Goal: Answer question/provide support

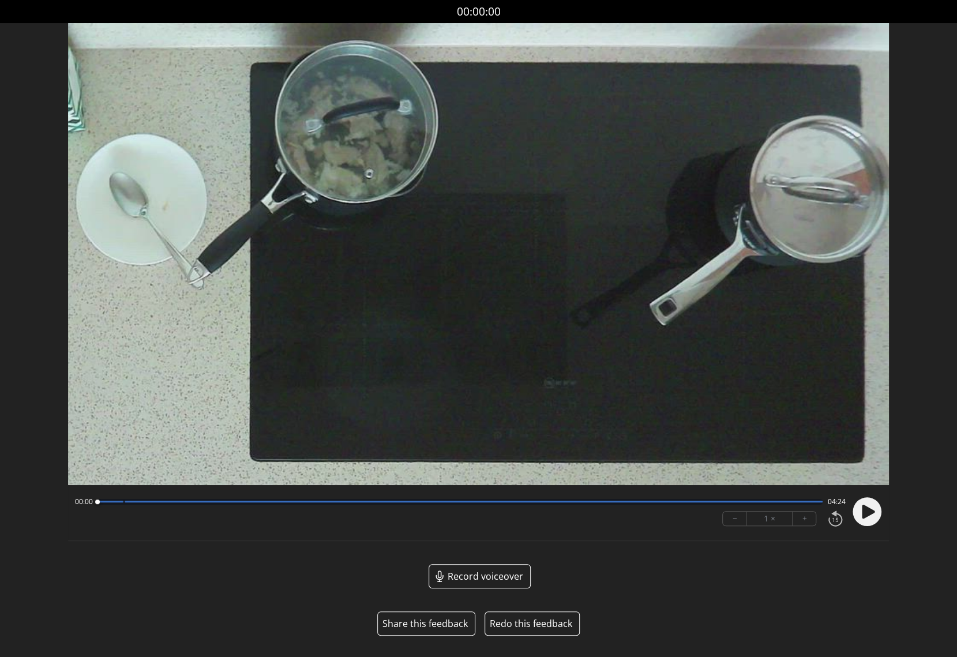
click at [432, 624] on button "Share this feedback" at bounding box center [425, 624] width 85 height 14
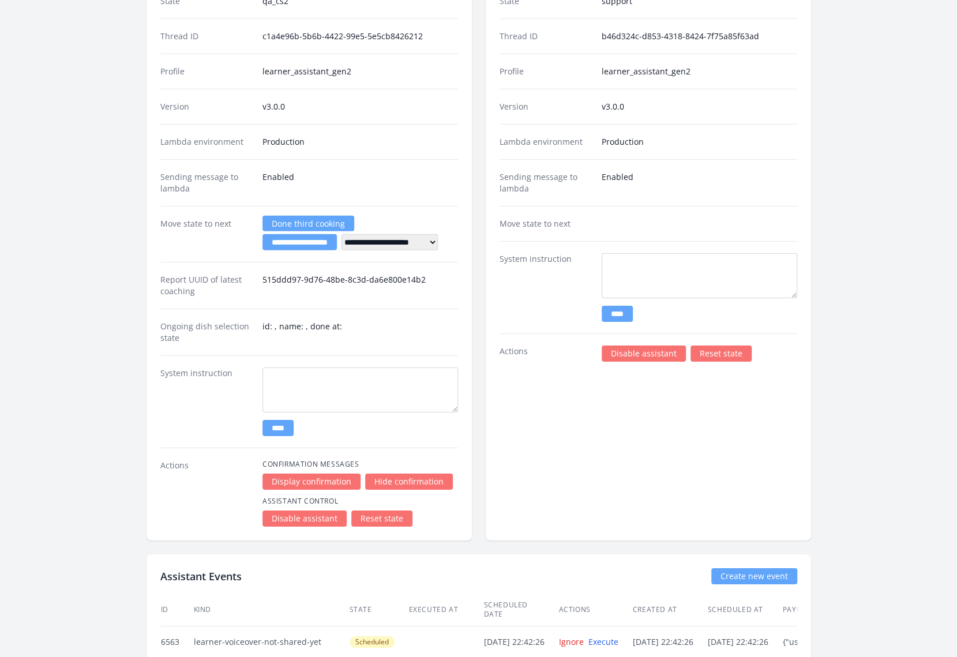
scroll to position [2231, 0]
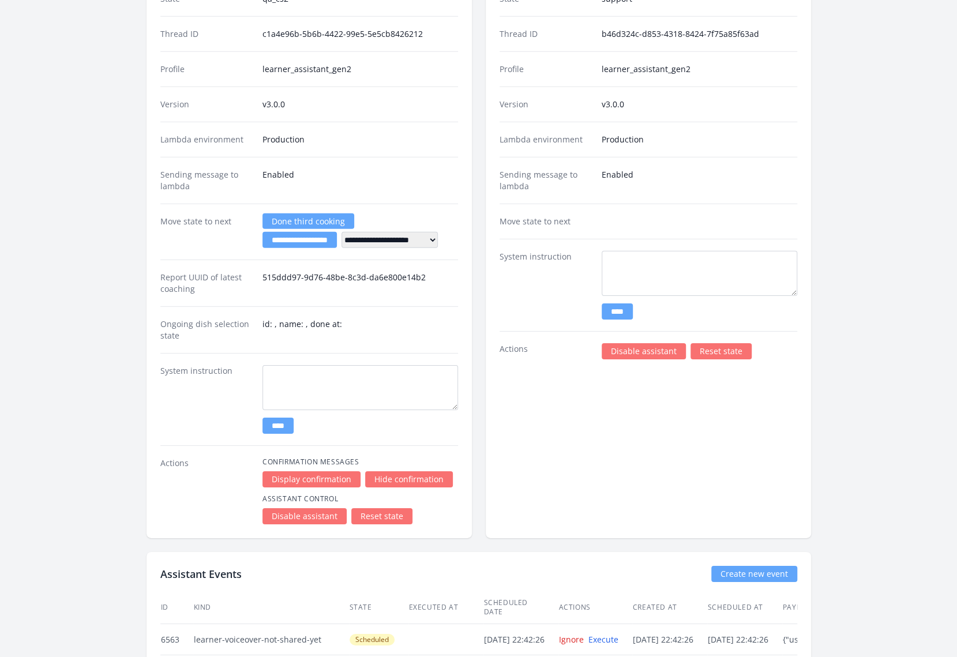
click at [568, 446] on div "Support Assistant Edit profile/version State support Thread ID b46d324c-d853-43…" at bounding box center [648, 240] width 325 height 597
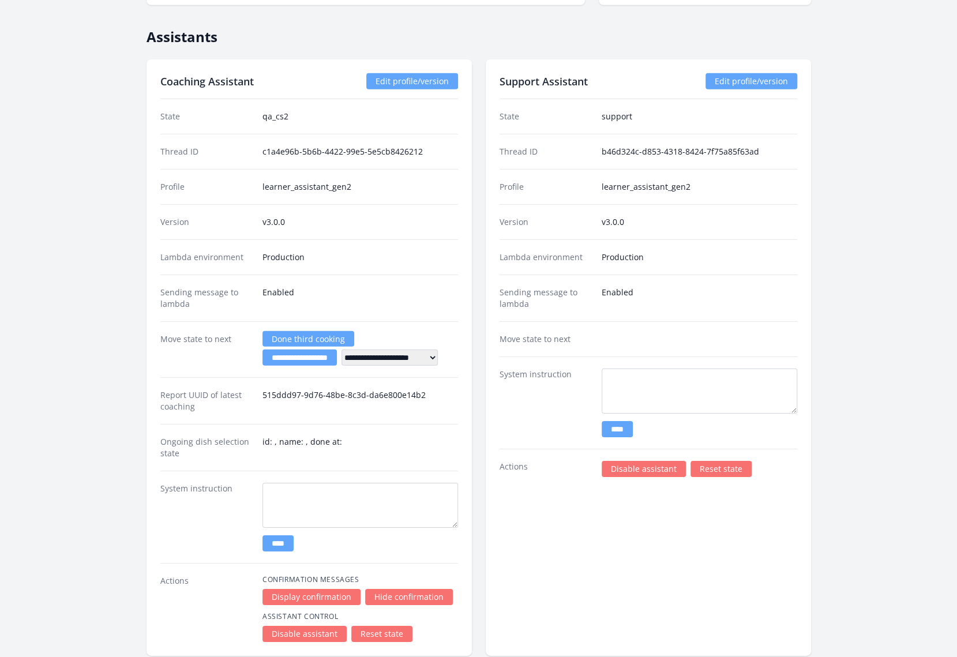
scroll to position [2113, 0]
click at [555, 530] on div "Support Assistant Edit profile/version State support Thread ID b46d324c-d853-43…" at bounding box center [648, 357] width 325 height 597
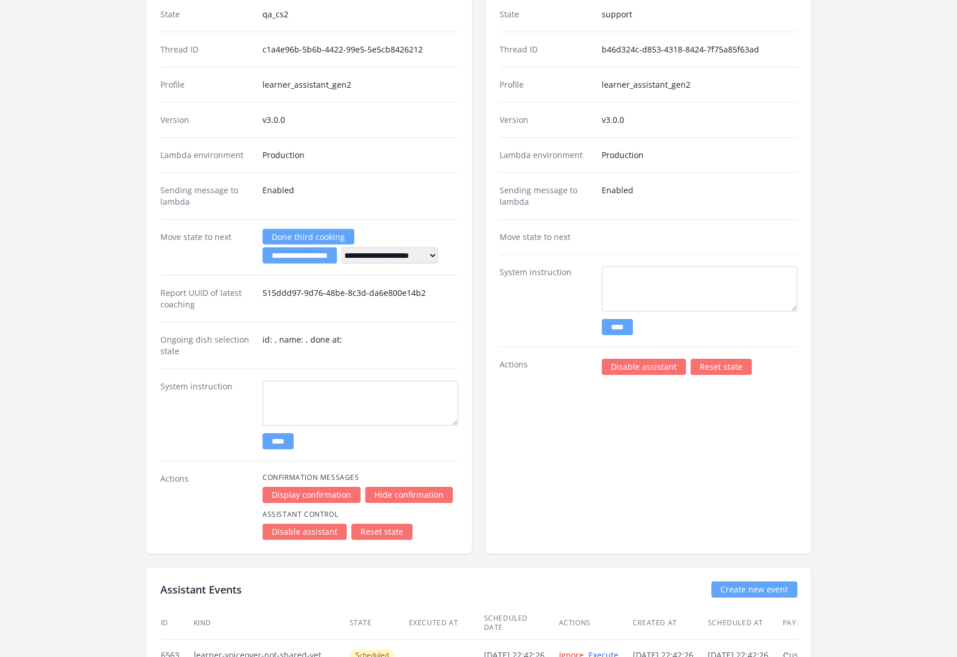
scroll to position [2195, 0]
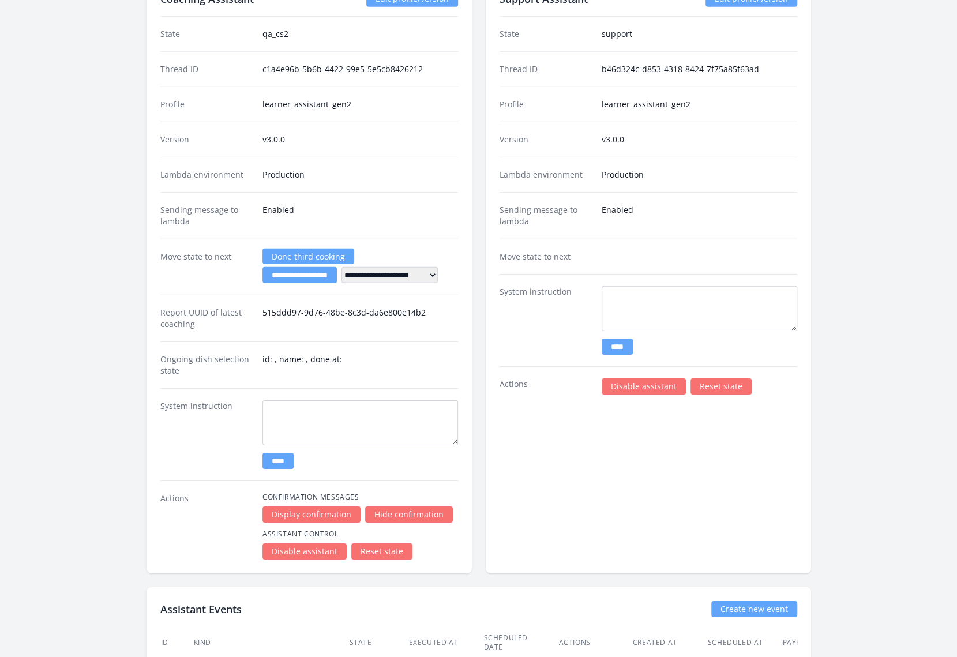
click at [578, 489] on div "Support Assistant Edit profile/version State support Thread ID b46d324c-d853-43…" at bounding box center [648, 275] width 325 height 597
click at [385, 544] on link "Reset state" at bounding box center [381, 552] width 61 height 16
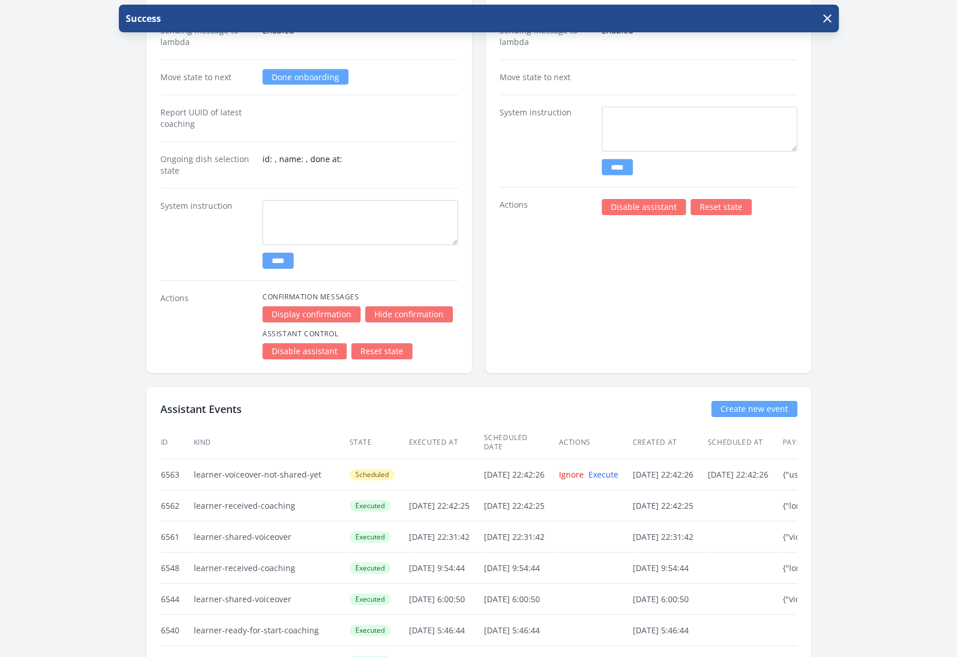
scroll to position [2337, 0]
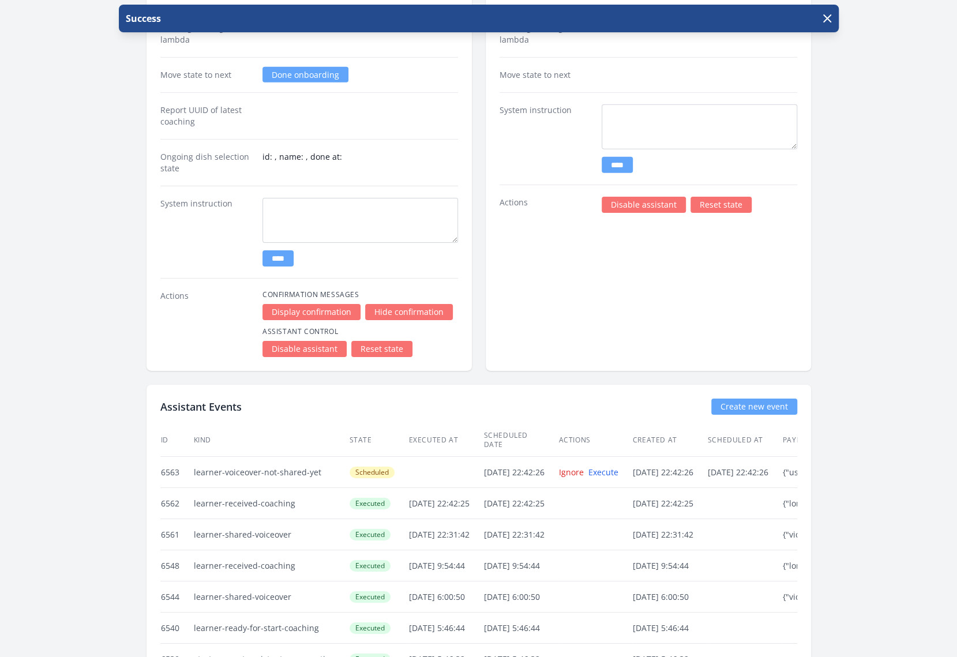
click at [717, 197] on link "Reset state" at bounding box center [721, 205] width 61 height 16
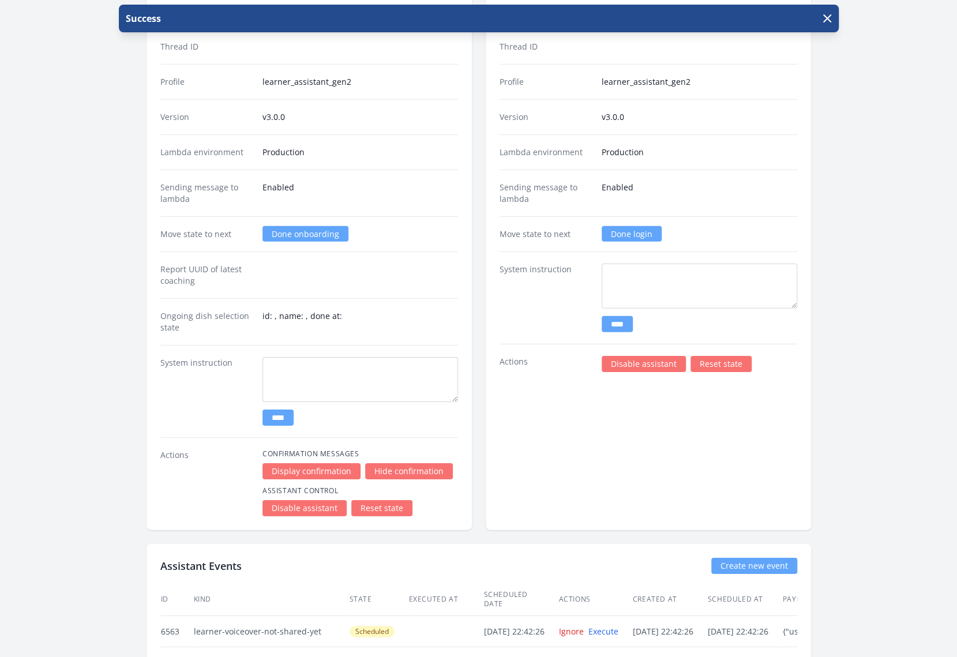
scroll to position [2242, 0]
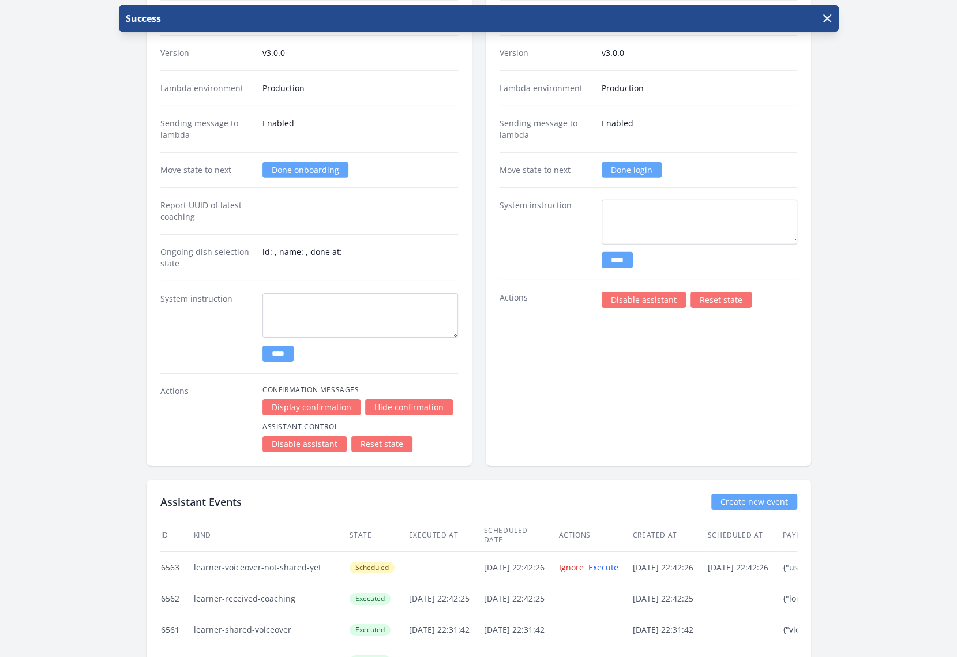
click at [647, 162] on link "Done login" at bounding box center [632, 170] width 60 height 16
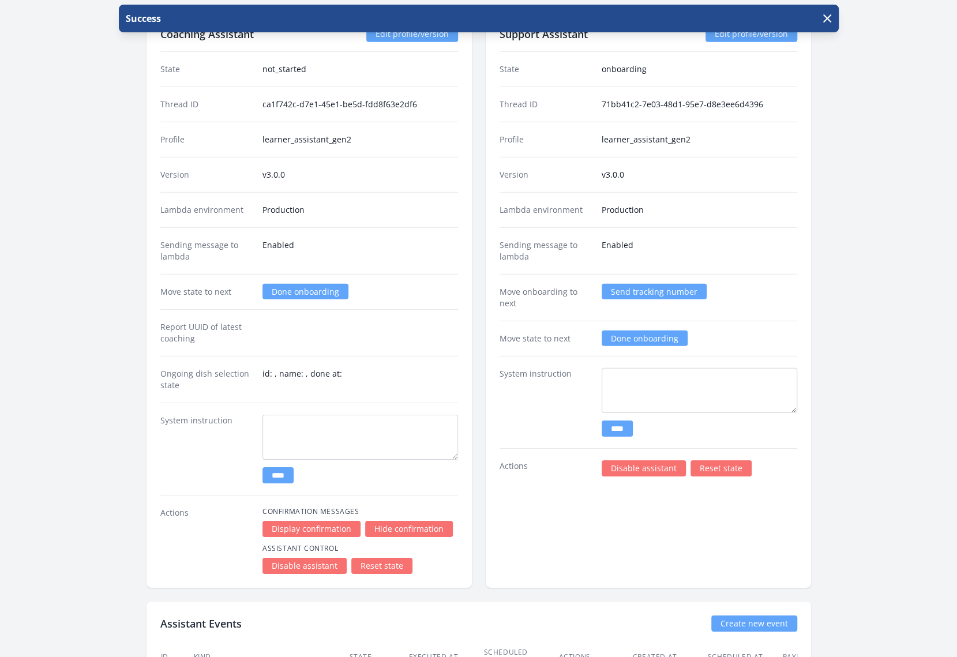
scroll to position [2187, 0]
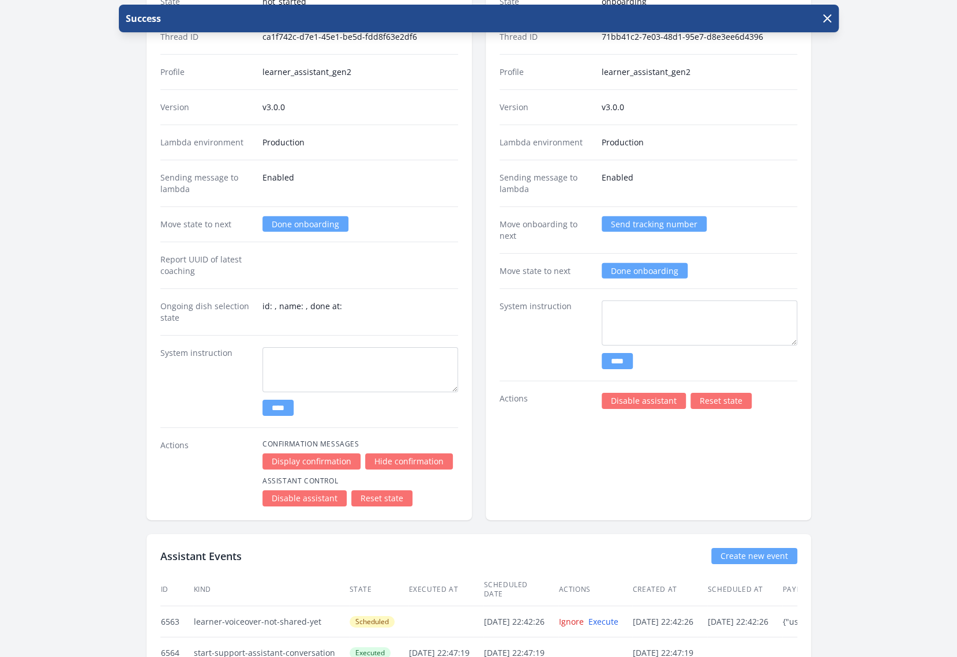
click at [630, 216] on link "Send tracking number" at bounding box center [654, 224] width 105 height 16
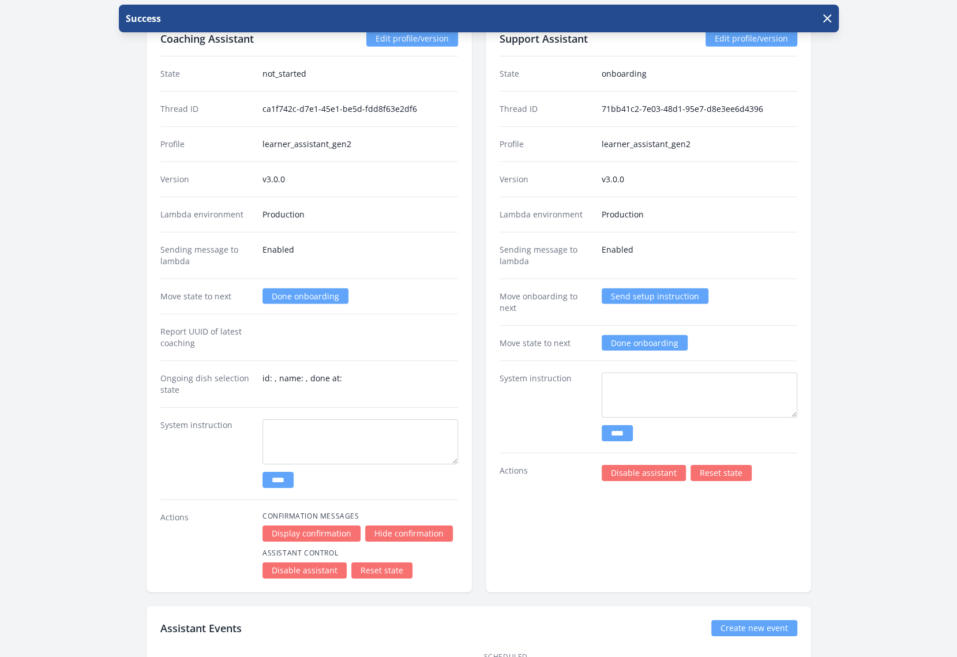
scroll to position [2130, 0]
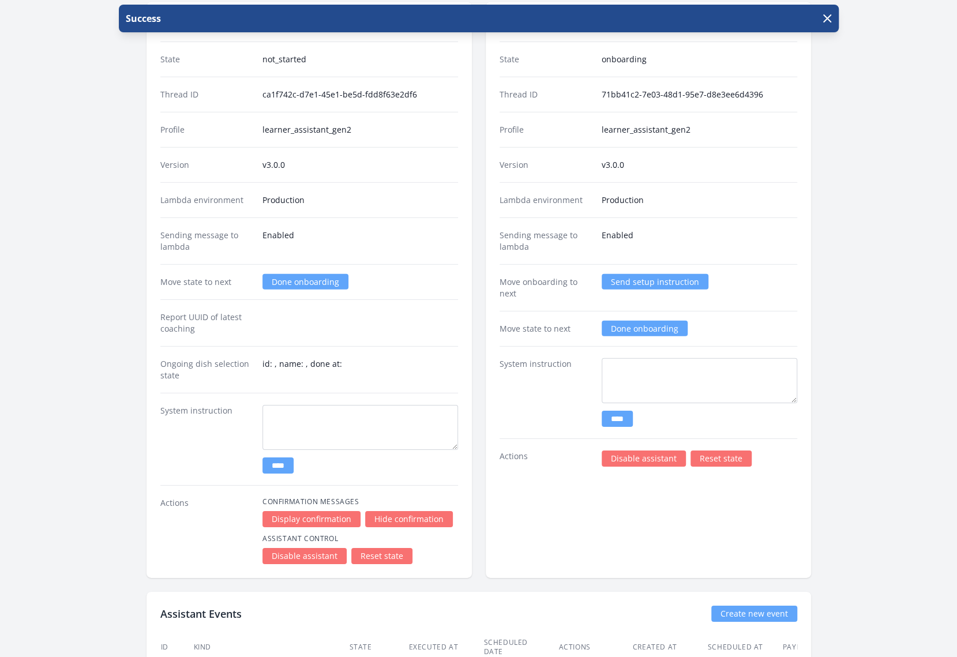
click at [648, 274] on link "Send setup instruction" at bounding box center [655, 282] width 107 height 16
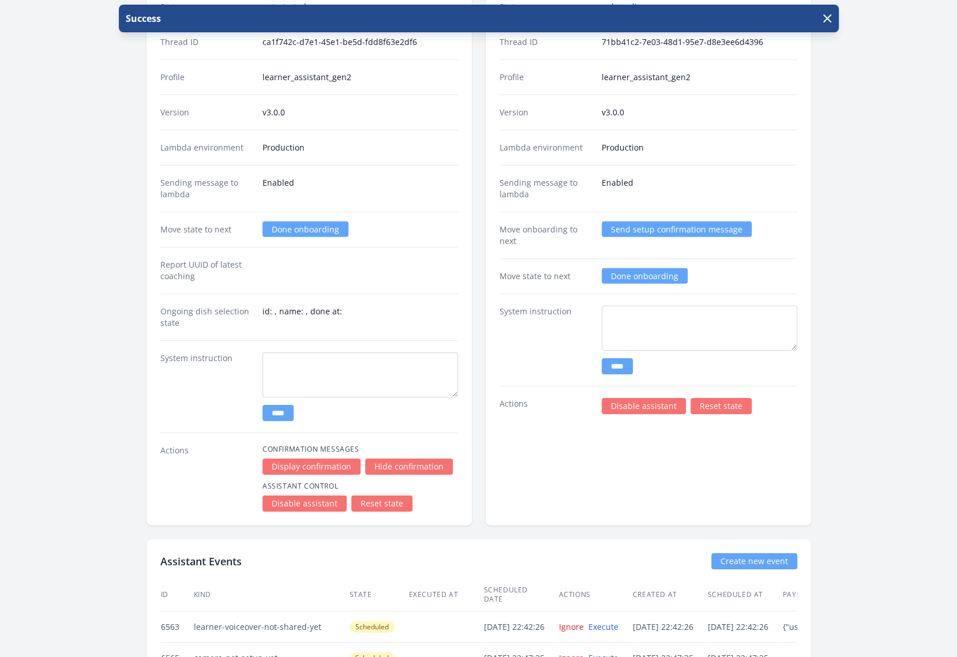
scroll to position [2186, 0]
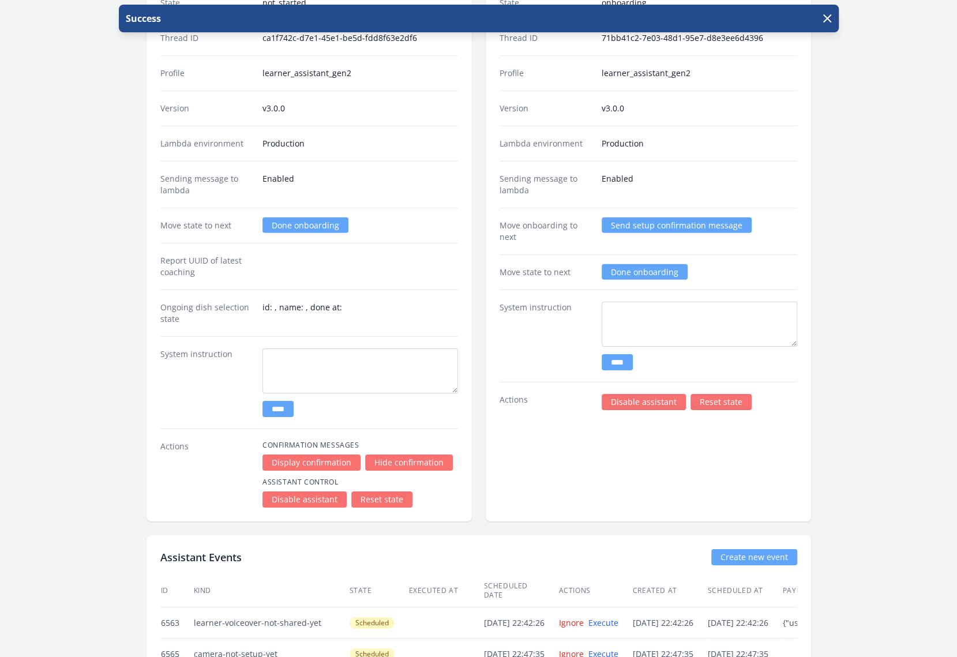
click at [667, 218] on link "Send setup confirmation message" at bounding box center [677, 226] width 150 height 16
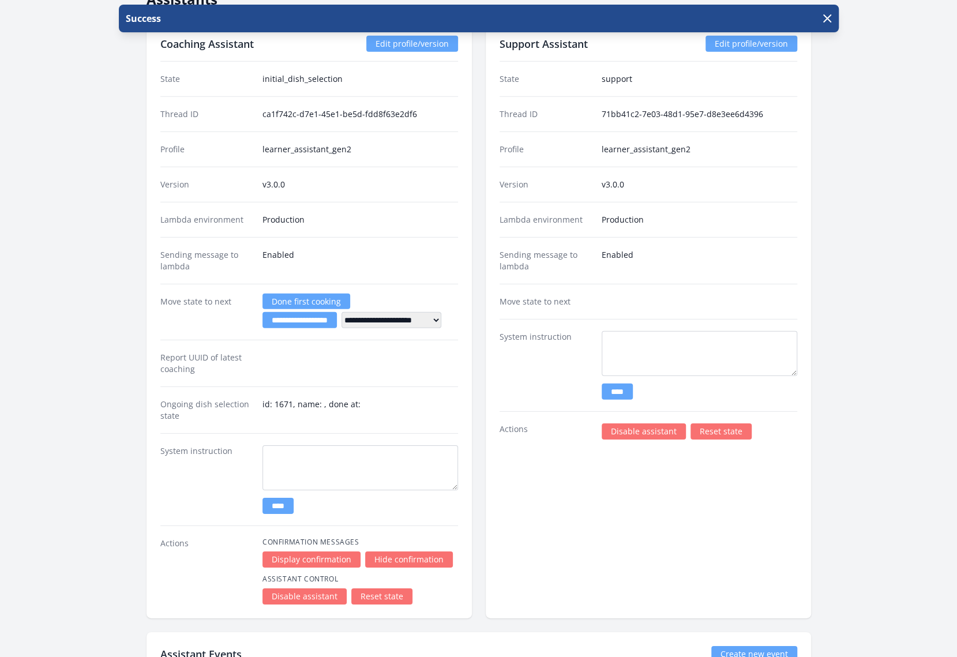
scroll to position [2117, 0]
